Goal: Task Accomplishment & Management: Manage account settings

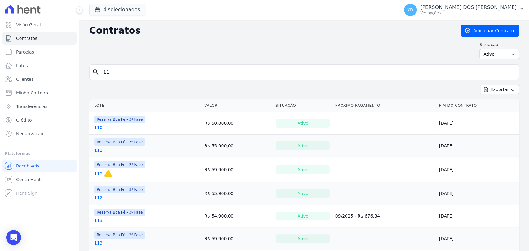
click at [113, 75] on input "11" at bounding box center [307, 72] width 417 height 12
type input "144"
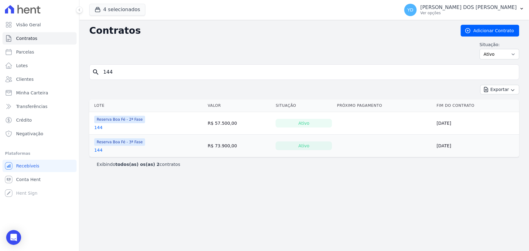
click at [98, 151] on link "144" at bounding box center [98, 150] width 8 height 6
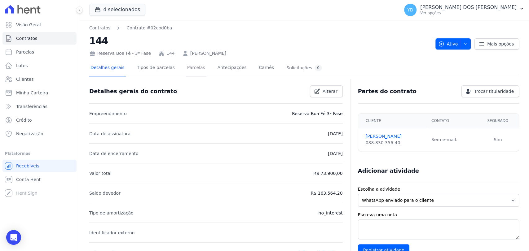
click at [186, 64] on link "Parcelas" at bounding box center [196, 68] width 20 height 16
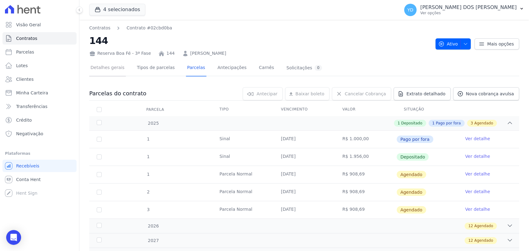
click at [113, 64] on link "Detalhes gerais" at bounding box center [107, 68] width 37 height 16
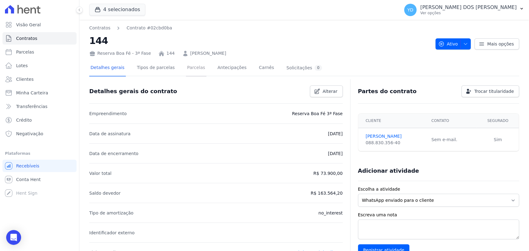
click at [192, 64] on link "Parcelas" at bounding box center [196, 68] width 20 height 16
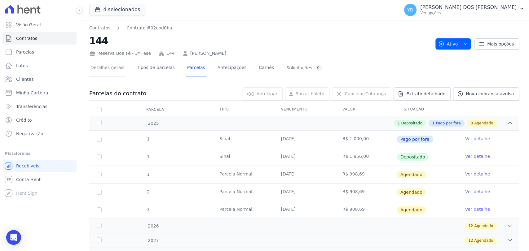
click at [113, 69] on link "Detalhes gerais" at bounding box center [107, 68] width 37 height 16
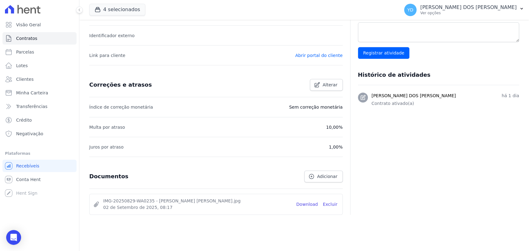
scroll to position [205, 0]
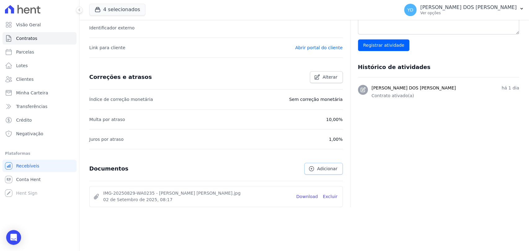
click at [314, 172] on link "Adicionar" at bounding box center [323, 169] width 38 height 12
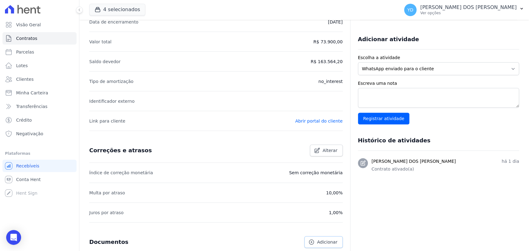
scroll to position [20, 0]
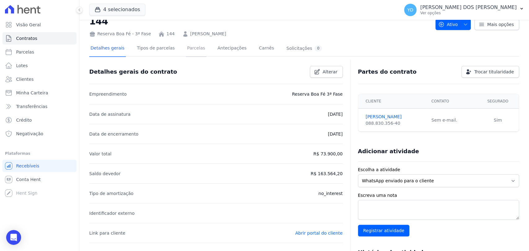
click at [191, 50] on link "Parcelas" at bounding box center [196, 49] width 20 height 16
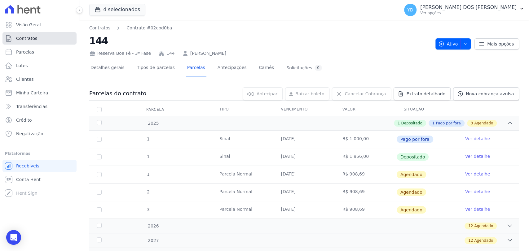
click at [50, 38] on link "Contratos" at bounding box center [39, 38] width 74 height 12
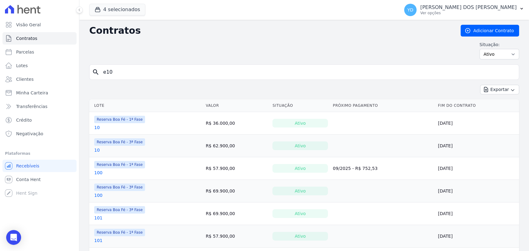
type input "e10"
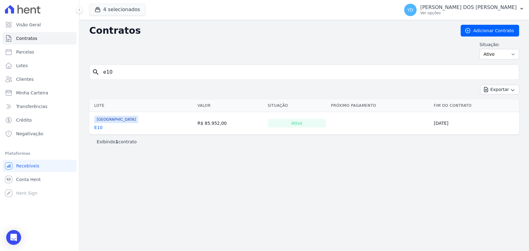
click at [97, 128] on link "E10" at bounding box center [98, 128] width 8 height 6
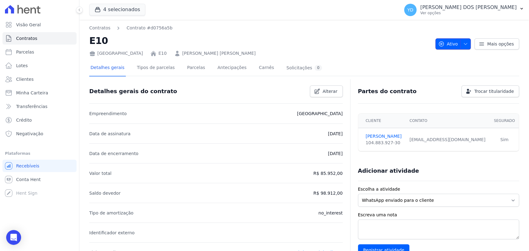
click at [463, 42] on icon "button" at bounding box center [465, 44] width 5 height 5
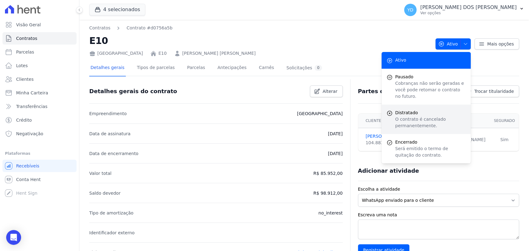
click at [404, 117] on p "O contrato é cancelado permanentemente." at bounding box center [430, 122] width 71 height 13
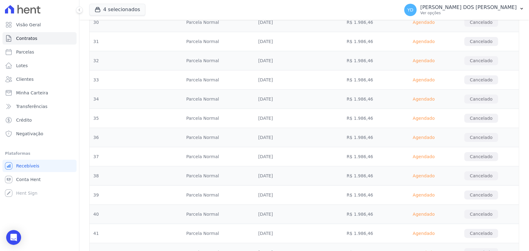
scroll to position [1000, 0]
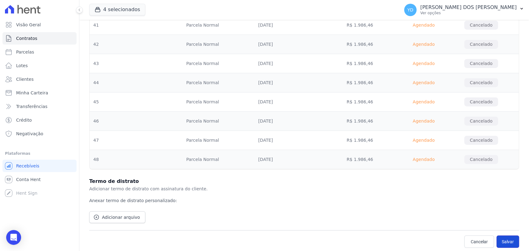
click at [505, 239] on button "Salvar" at bounding box center [507, 242] width 23 height 12
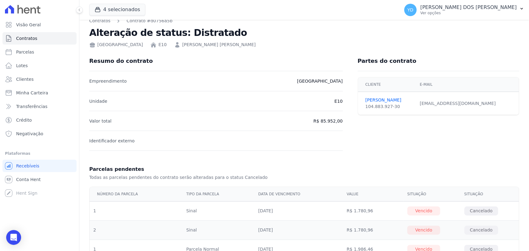
scroll to position [0, 0]
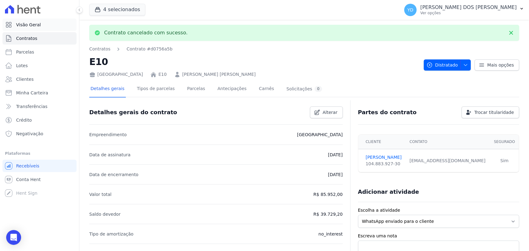
click at [35, 23] on span "Visão Geral" at bounding box center [28, 25] width 25 height 6
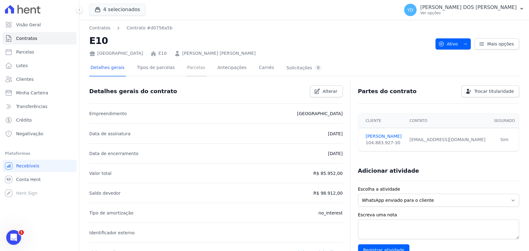
click at [186, 70] on link "Parcelas" at bounding box center [196, 68] width 20 height 16
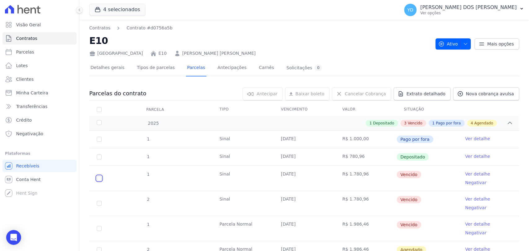
click at [99, 176] on input "checkbox" at bounding box center [99, 178] width 5 height 5
checkbox input "true"
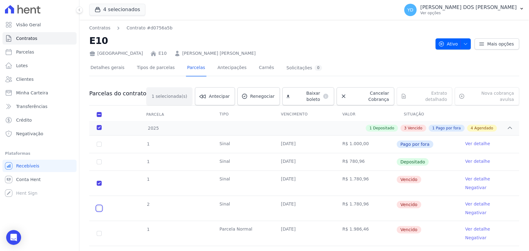
click at [98, 186] on input "checkbox" at bounding box center [99, 183] width 5 height 5
checkbox input "true"
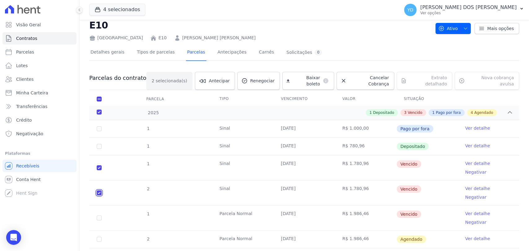
scroll to position [34, 0]
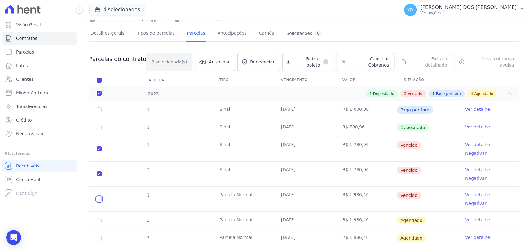
click at [99, 151] on input "checkbox" at bounding box center [99, 149] width 5 height 5
checkbox input "true"
click at [345, 60] on icon at bounding box center [343, 62] width 6 height 6
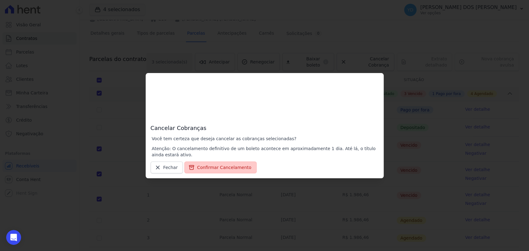
click at [218, 164] on button "Confirmar Cancelamento" at bounding box center [220, 168] width 72 height 12
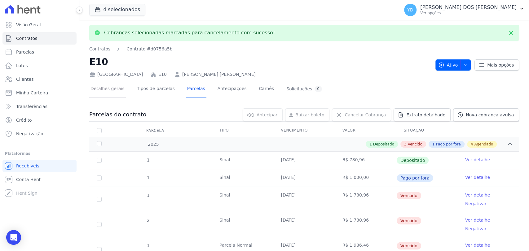
click at [108, 87] on link "Detalhes gerais" at bounding box center [107, 89] width 37 height 16
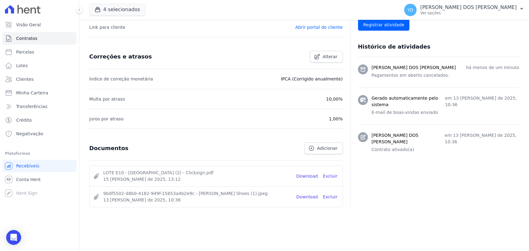
scroll to position [226, 0]
click at [310, 151] on link "Adicionar" at bounding box center [323, 148] width 38 height 12
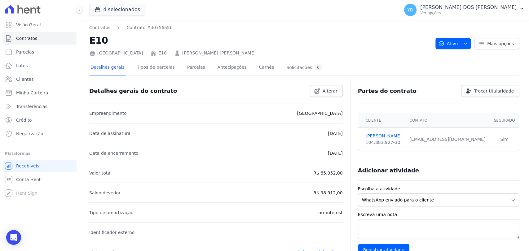
scroll to position [0, 0]
drag, startPoint x: 431, startPoint y: 48, endPoint x: 438, endPoint y: 44, distance: 8.6
click at [431, 48] on div "Contratos Contrato #d0756a5b E10 Parque das Palmeiras E10 BRUNO GOMES VIEIRA At…" at bounding box center [304, 41] width 430 height 32
click at [438, 44] on icon "button" at bounding box center [441, 44] width 6 height 6
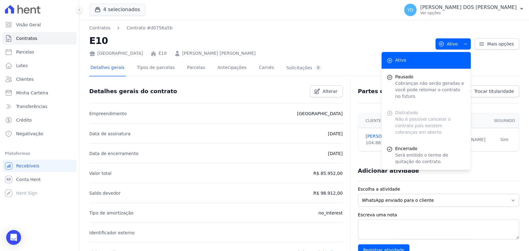
click at [371, 38] on h2 "E10" at bounding box center [259, 41] width 341 height 14
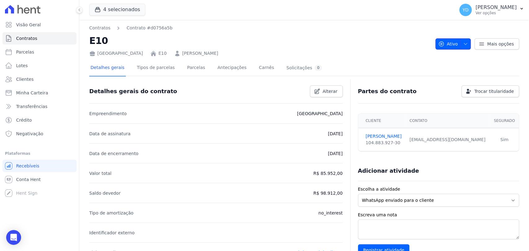
click at [453, 44] on span "Ativo" at bounding box center [448, 43] width 20 height 11
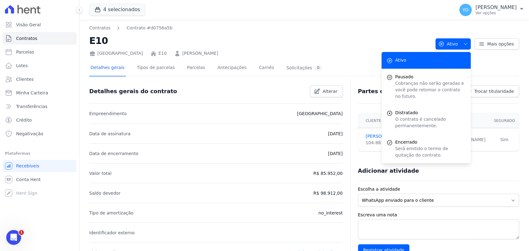
click at [253, 35] on h2 "E10" at bounding box center [259, 41] width 341 height 14
